Goal: Complete application form

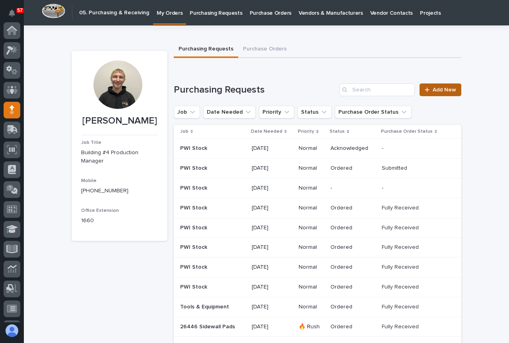
scroll to position [79, 0]
click at [437, 93] on link "Add New" at bounding box center [440, 89] width 42 height 13
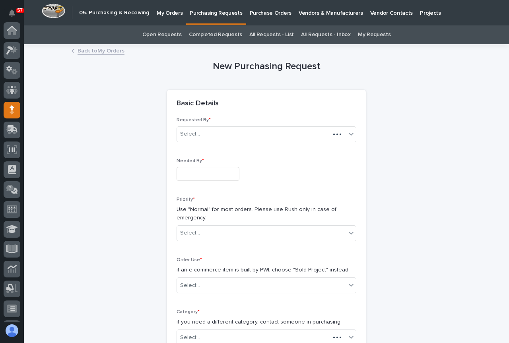
scroll to position [79, 0]
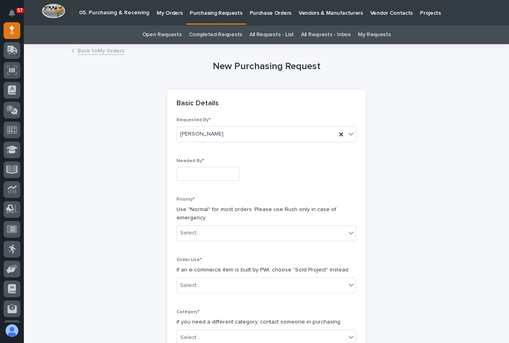
click at [197, 176] on input "text" at bounding box center [207, 174] width 63 height 14
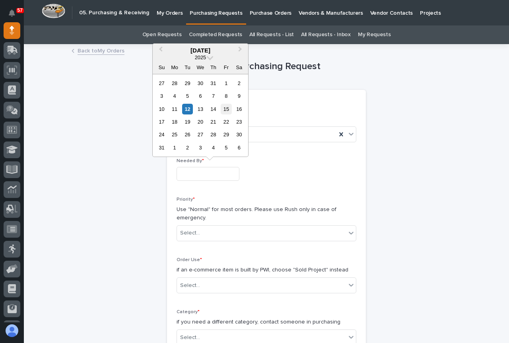
click at [227, 111] on div "15" at bounding box center [226, 109] width 11 height 11
type input "**********"
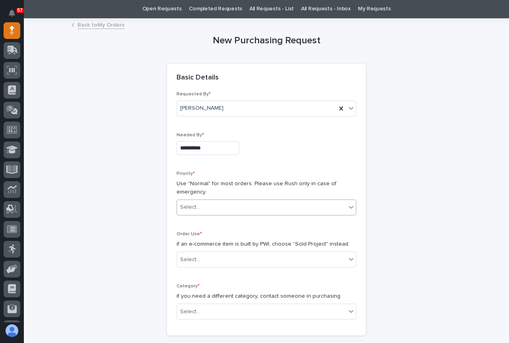
scroll to position [40, 0]
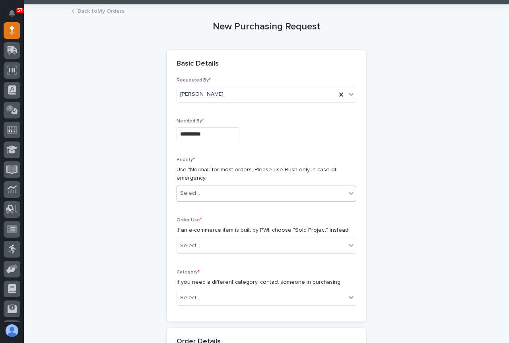
click at [210, 188] on div "Select..." at bounding box center [261, 193] width 169 height 13
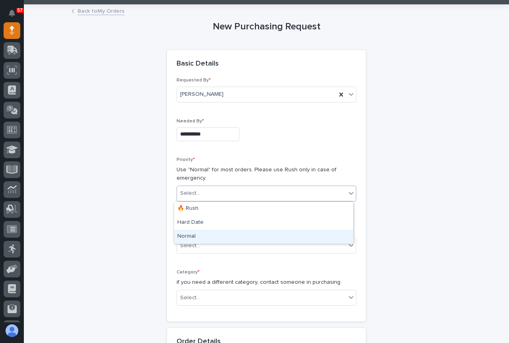
click at [201, 236] on div "Normal" at bounding box center [263, 237] width 179 height 14
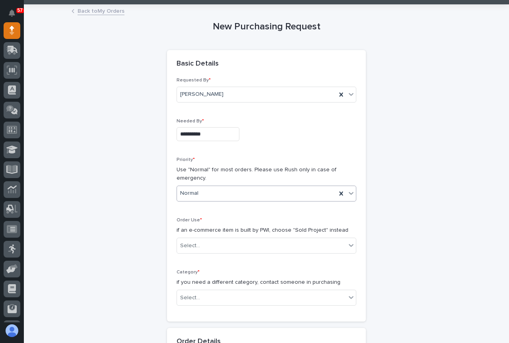
scroll to position [159, 0]
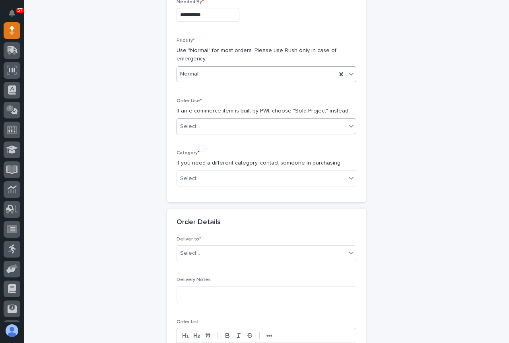
click at [220, 129] on div "Select..." at bounding box center [261, 126] width 169 height 13
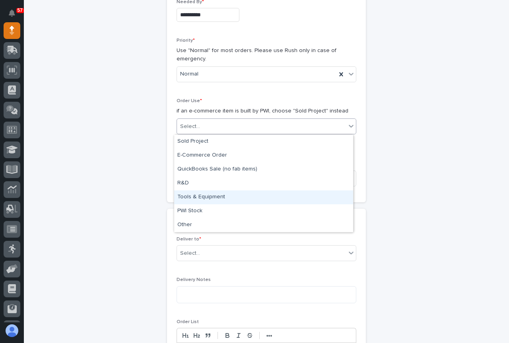
click at [198, 200] on div "Tools & Equipment" at bounding box center [263, 197] width 179 height 14
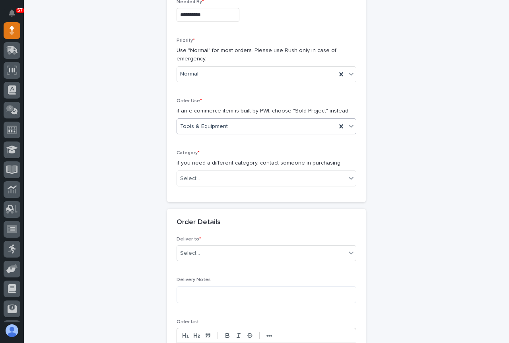
scroll to position [238, 0]
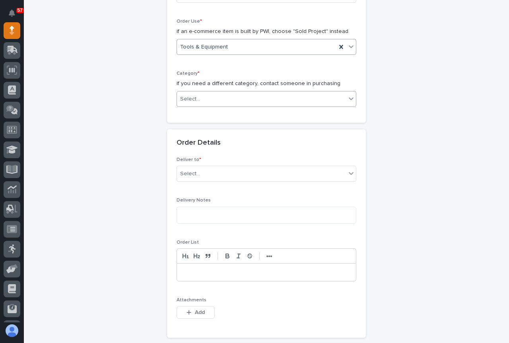
click at [216, 104] on div "Select..." at bounding box center [261, 99] width 169 height 13
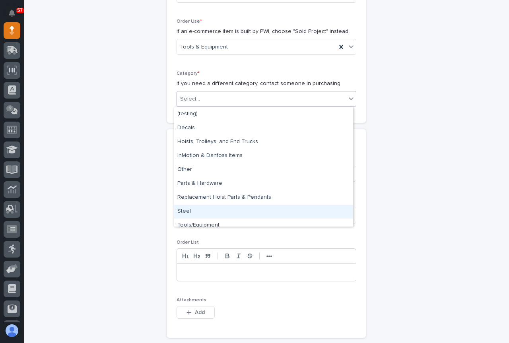
click at [200, 211] on div "Steel" at bounding box center [263, 212] width 179 height 14
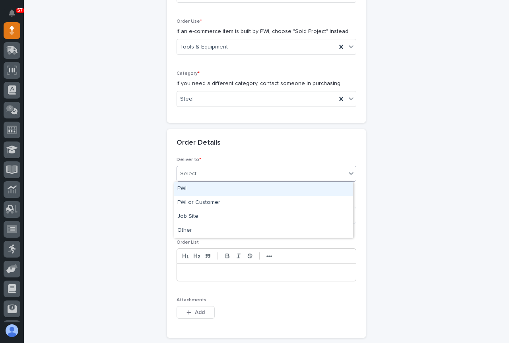
click at [201, 173] on div "Select..." at bounding box center [261, 173] width 169 height 13
click at [199, 190] on div "PWI" at bounding box center [263, 189] width 179 height 14
click at [195, 216] on textarea at bounding box center [266, 215] width 180 height 17
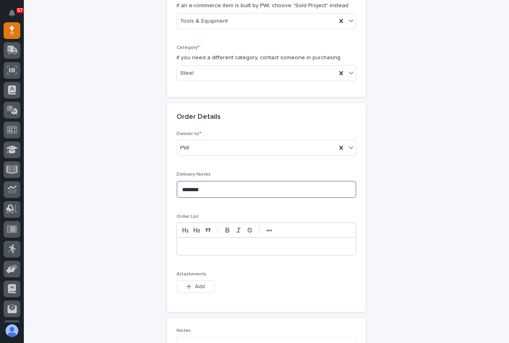
scroll to position [278, 0]
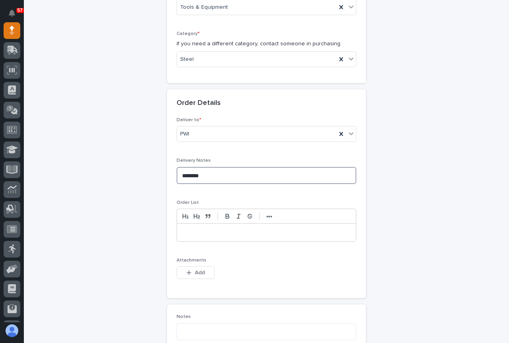
type textarea "********"
click at [198, 236] on p at bounding box center [266, 232] width 167 height 8
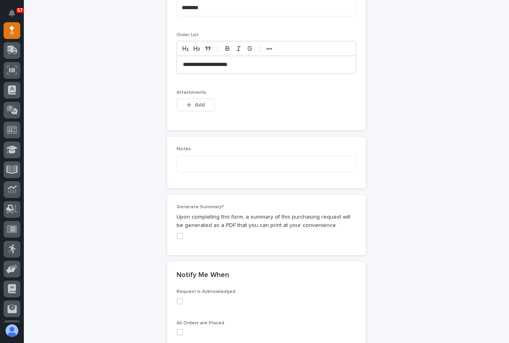
scroll to position [517, 0]
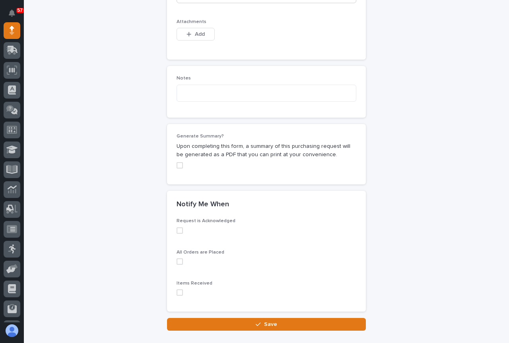
click at [176, 168] on span at bounding box center [179, 165] width 6 height 6
click at [176, 229] on span at bounding box center [179, 230] width 6 height 6
click at [177, 261] on span at bounding box center [179, 261] width 6 height 6
click at [176, 290] on span at bounding box center [179, 292] width 6 height 6
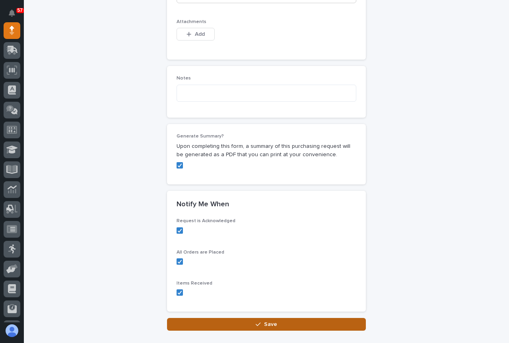
click at [255, 324] on icon "button" at bounding box center [257, 324] width 5 height 6
